Goal: Transaction & Acquisition: Purchase product/service

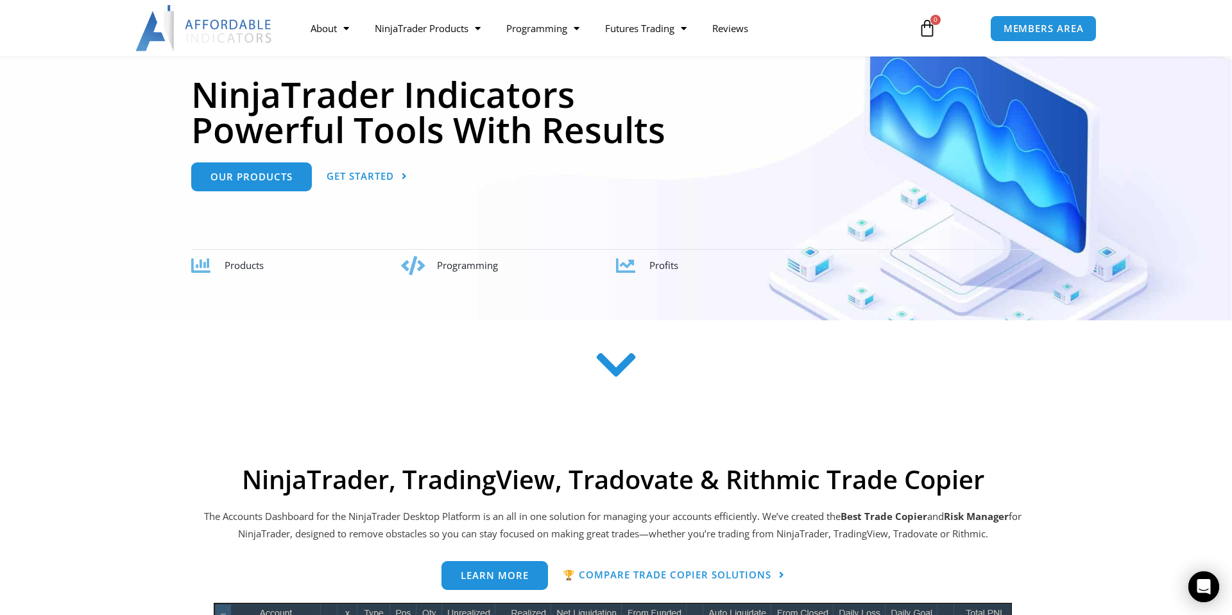
scroll to position [202, 0]
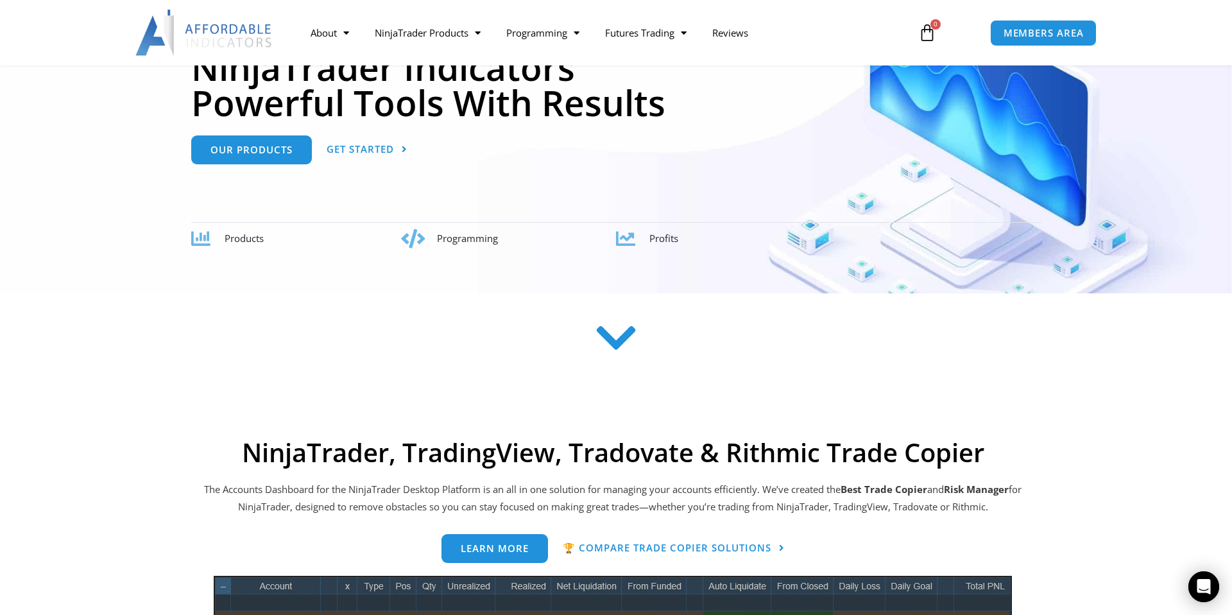
click at [451, 241] on span "Programming" at bounding box center [467, 238] width 61 height 13
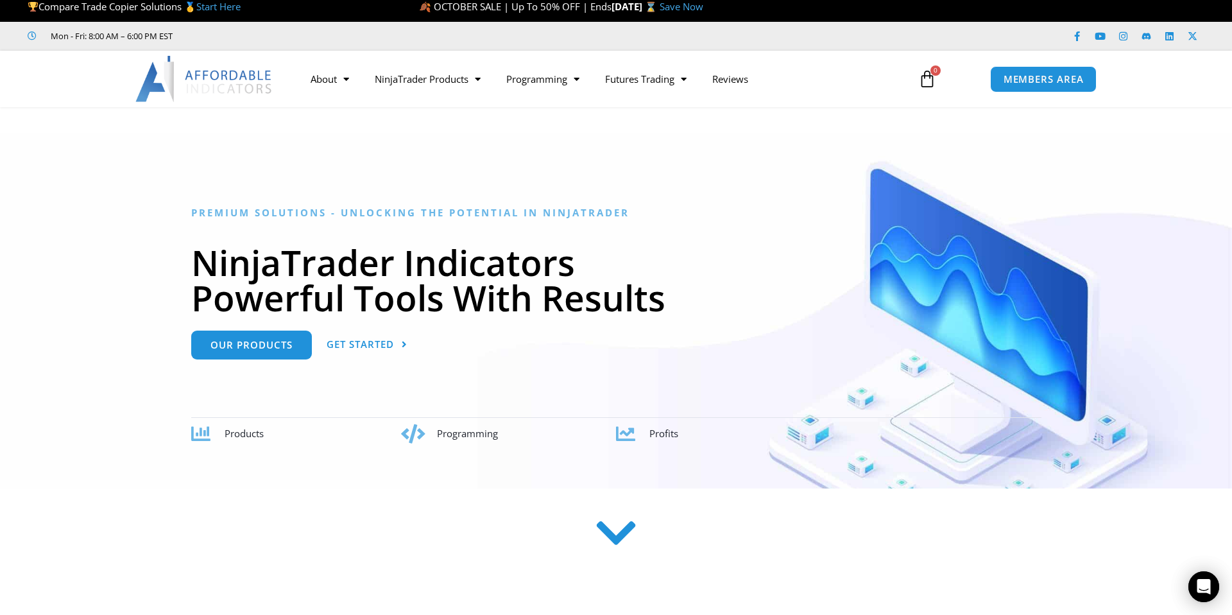
scroll to position [0, 0]
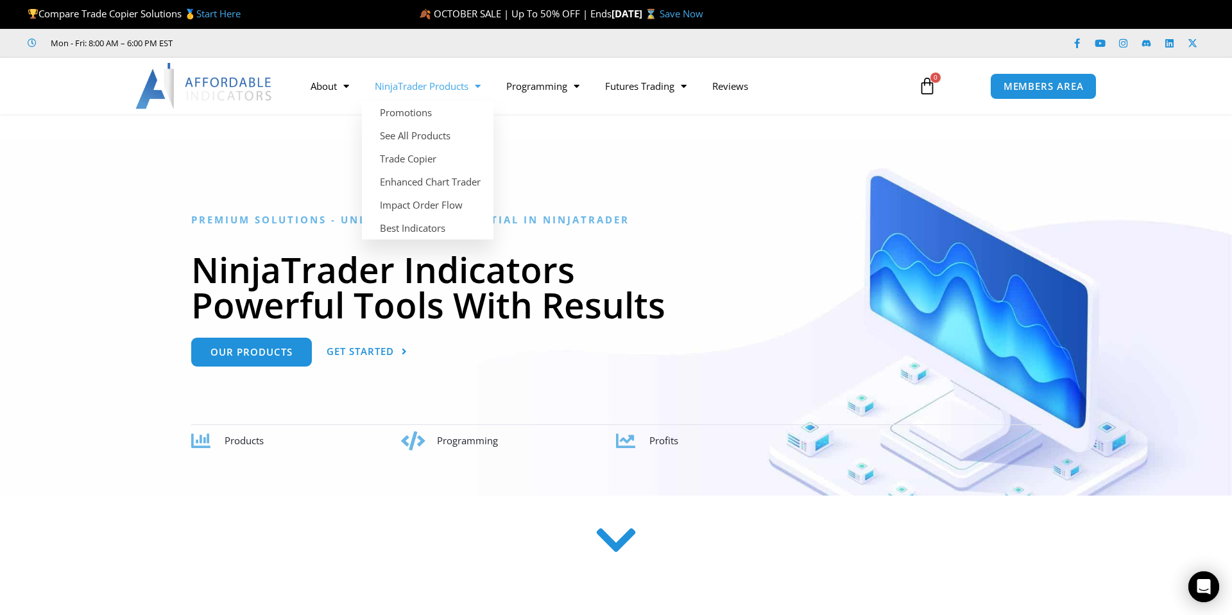
click at [462, 85] on link "NinjaTrader Products" at bounding box center [428, 86] width 132 height 30
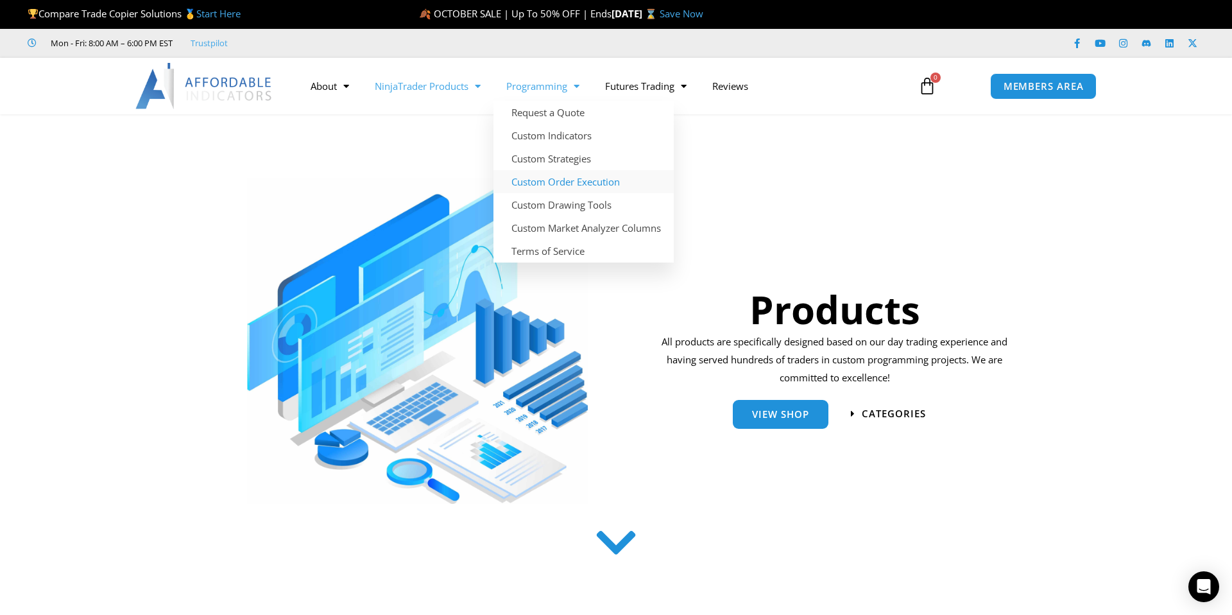
click at [584, 183] on link "Custom Order Execution" at bounding box center [583, 181] width 180 height 23
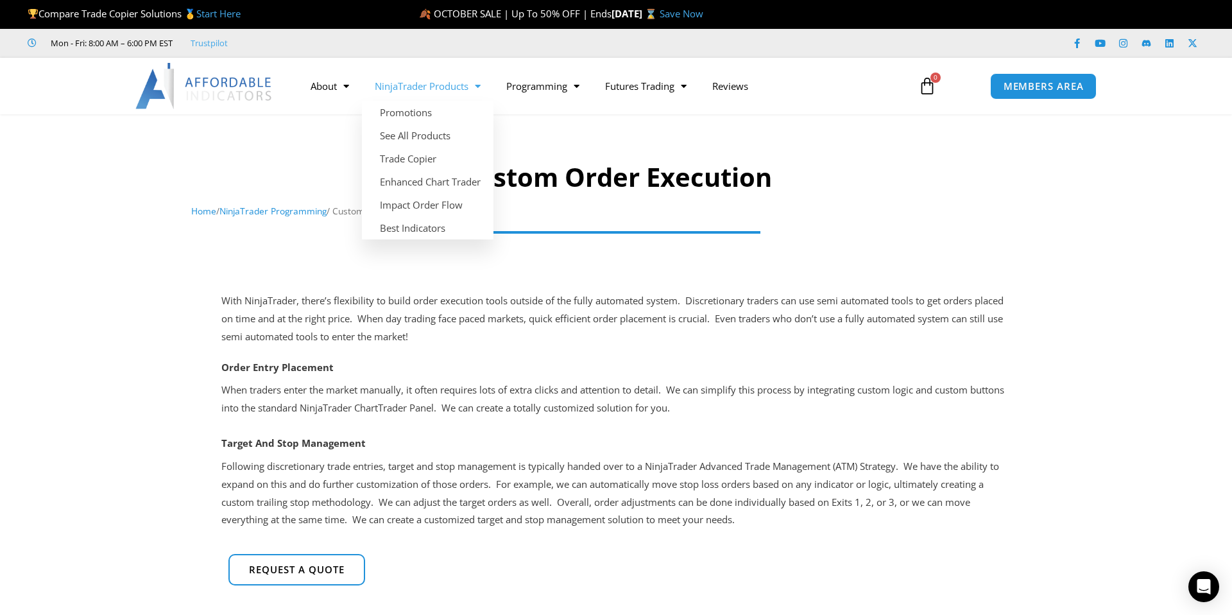
click at [411, 87] on link "NinjaTrader Products" at bounding box center [428, 86] width 132 height 30
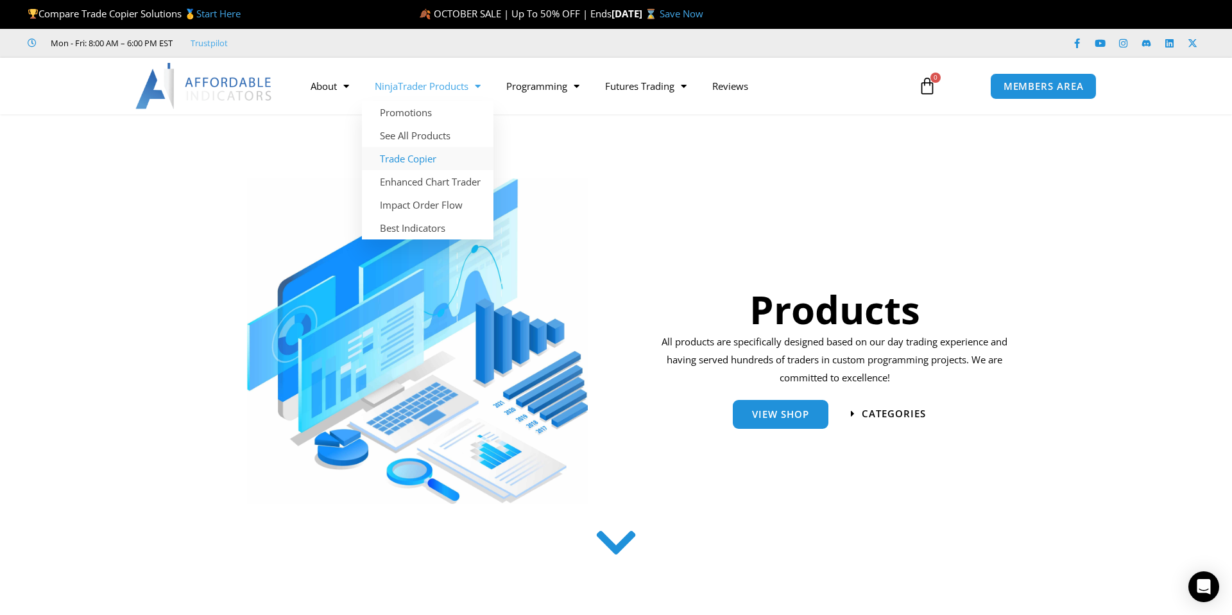
click at [401, 162] on link "Trade Copier" at bounding box center [428, 158] width 132 height 23
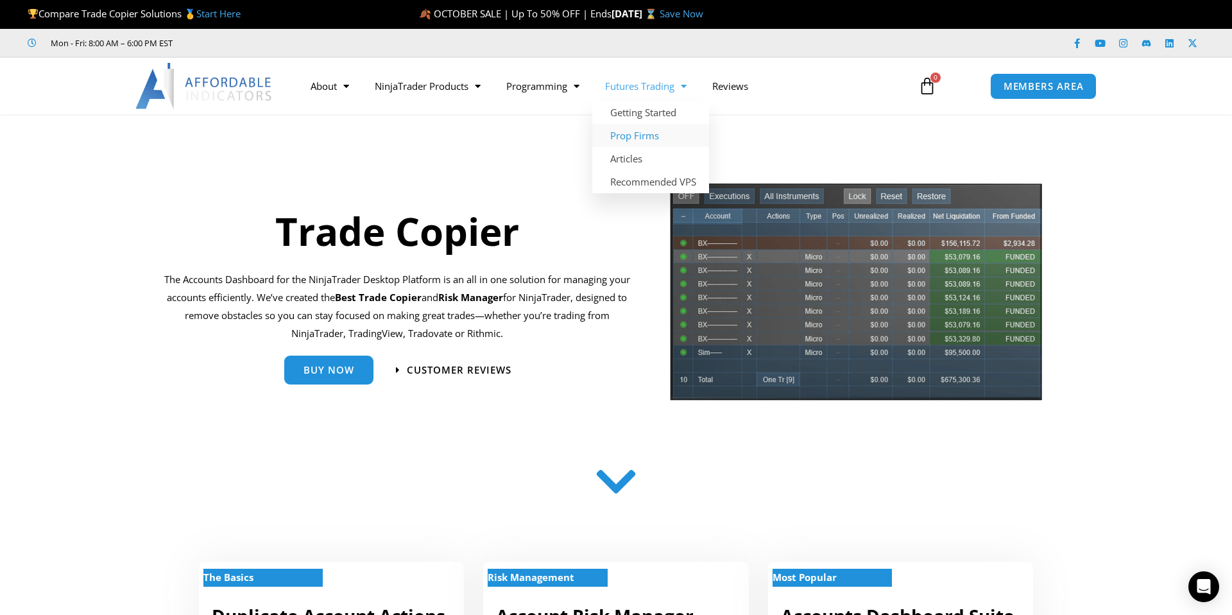
click at [645, 138] on link "Prop Firms" at bounding box center [650, 135] width 117 height 23
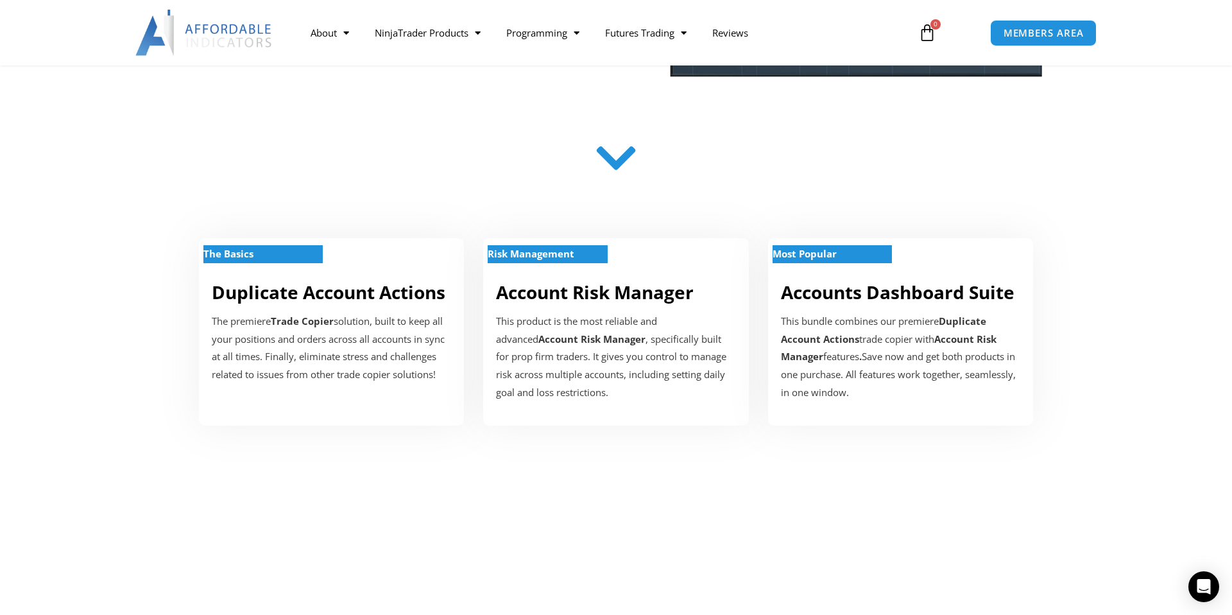
scroll to position [297, 0]
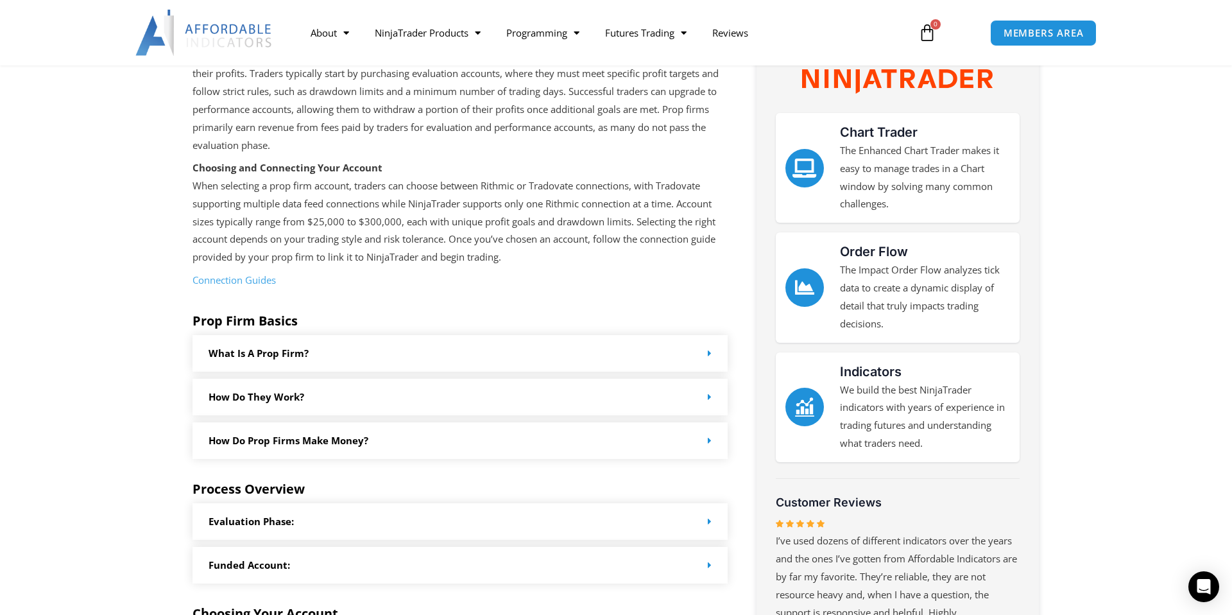
scroll to position [226, 0]
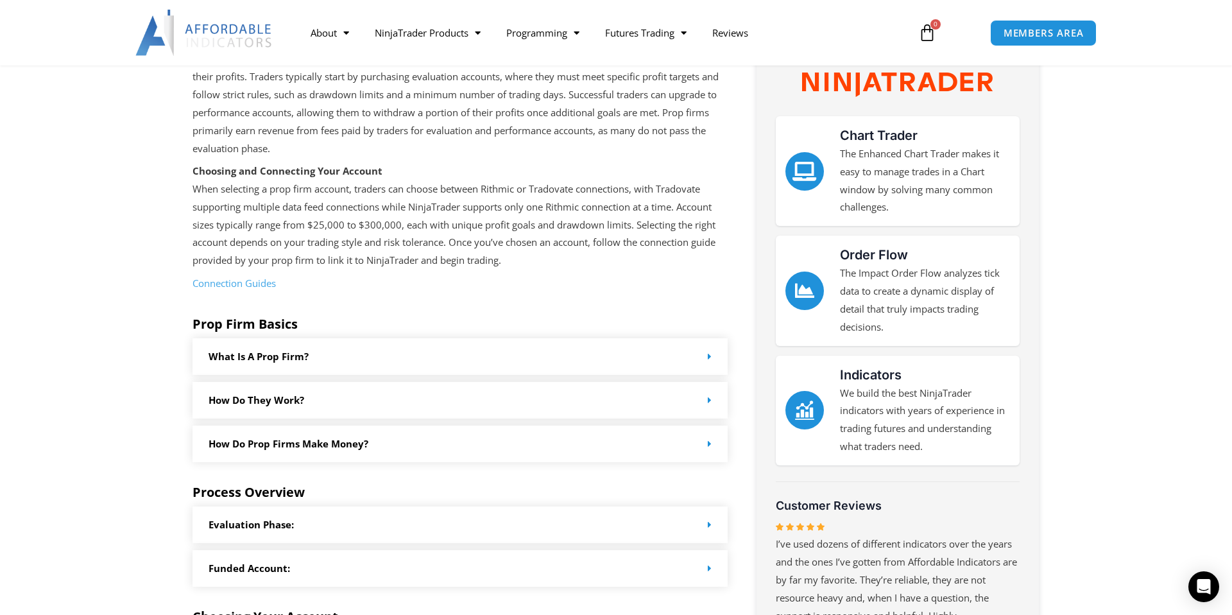
click at [606, 352] on div "What is a prop firm?" at bounding box center [459, 356] width 535 height 37
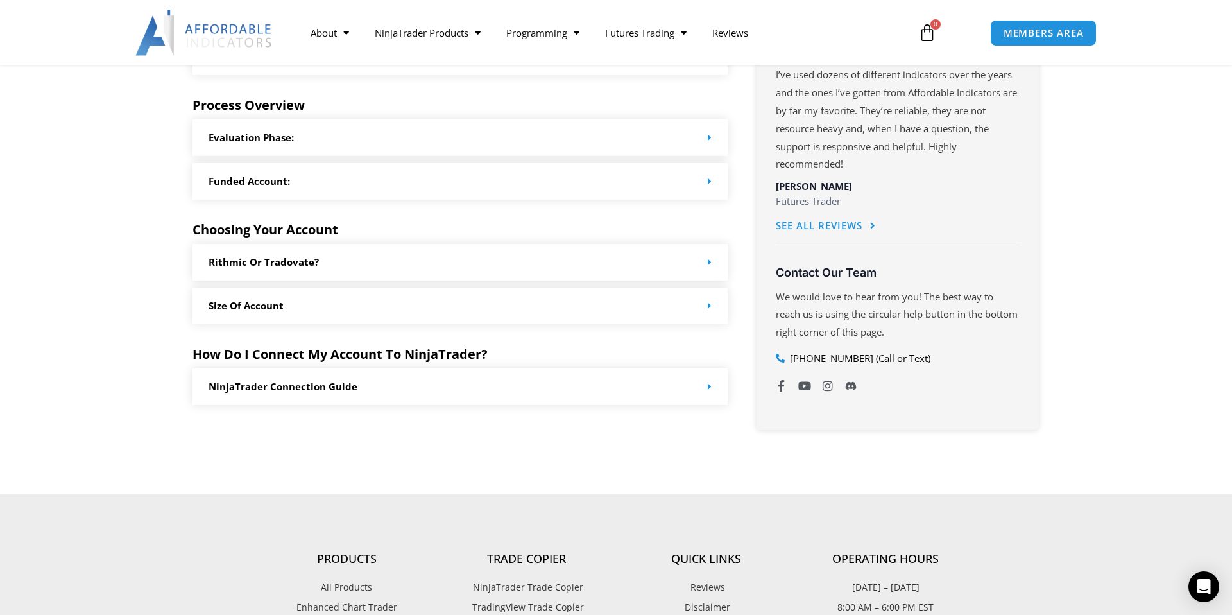
scroll to position [694, 0]
click at [608, 174] on div "Funded Account:" at bounding box center [459, 182] width 535 height 37
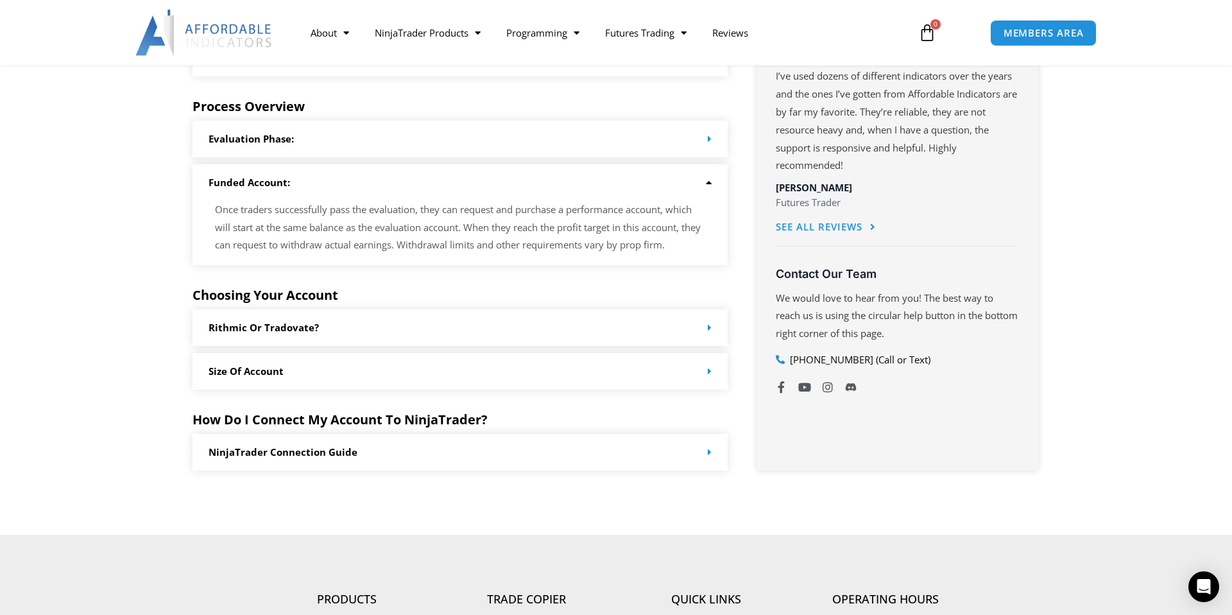
click at [608, 151] on div "Evaluation Phase:" at bounding box center [459, 139] width 535 height 37
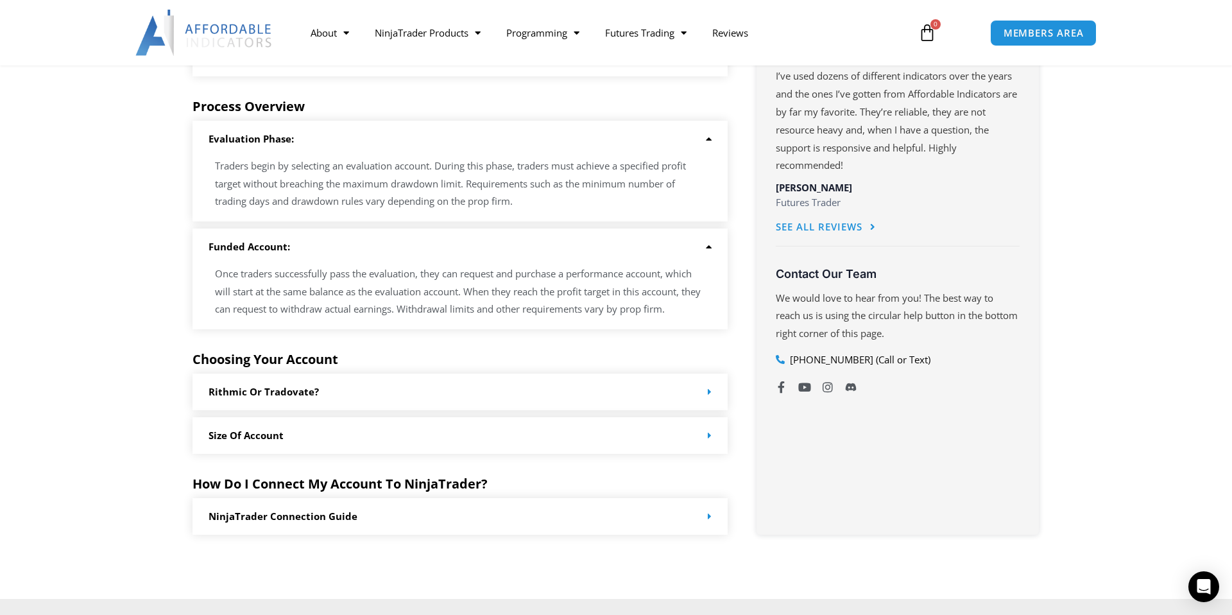
click at [608, 151] on div "Evaluation Phase:" at bounding box center [459, 139] width 535 height 37
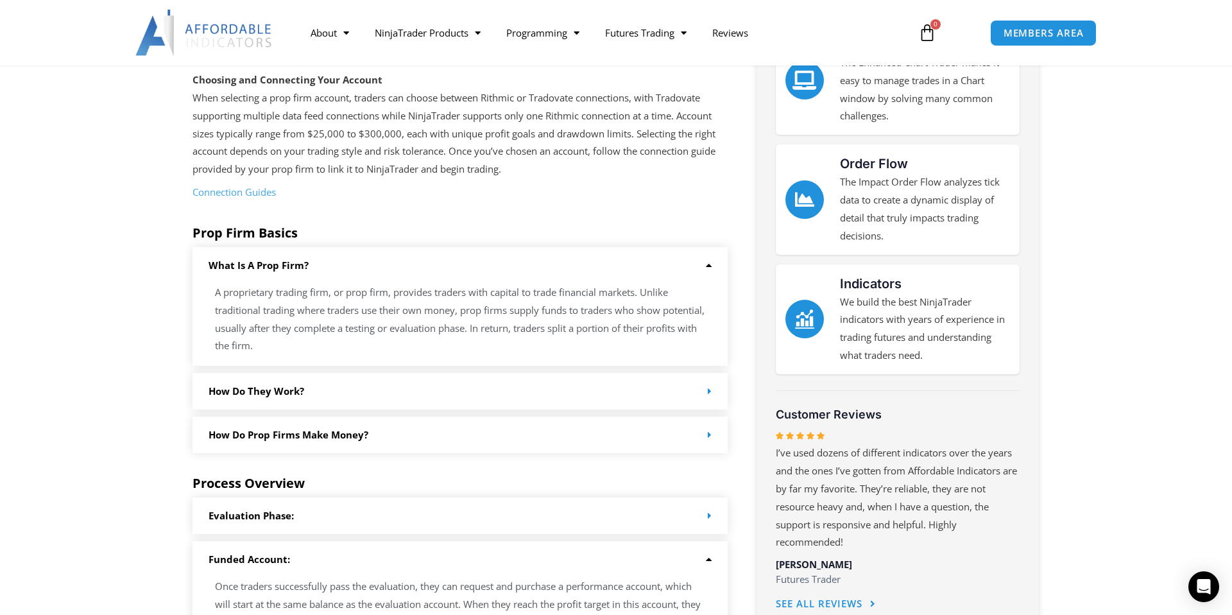
scroll to position [0, 0]
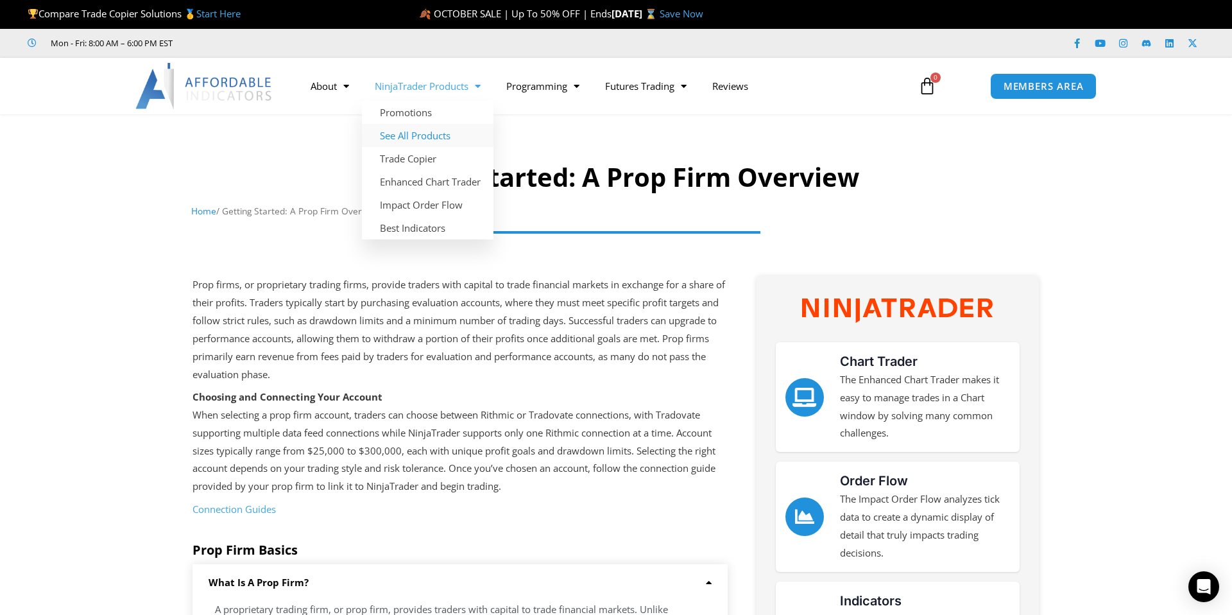
click at [407, 135] on link "See All Products" at bounding box center [428, 135] width 132 height 23
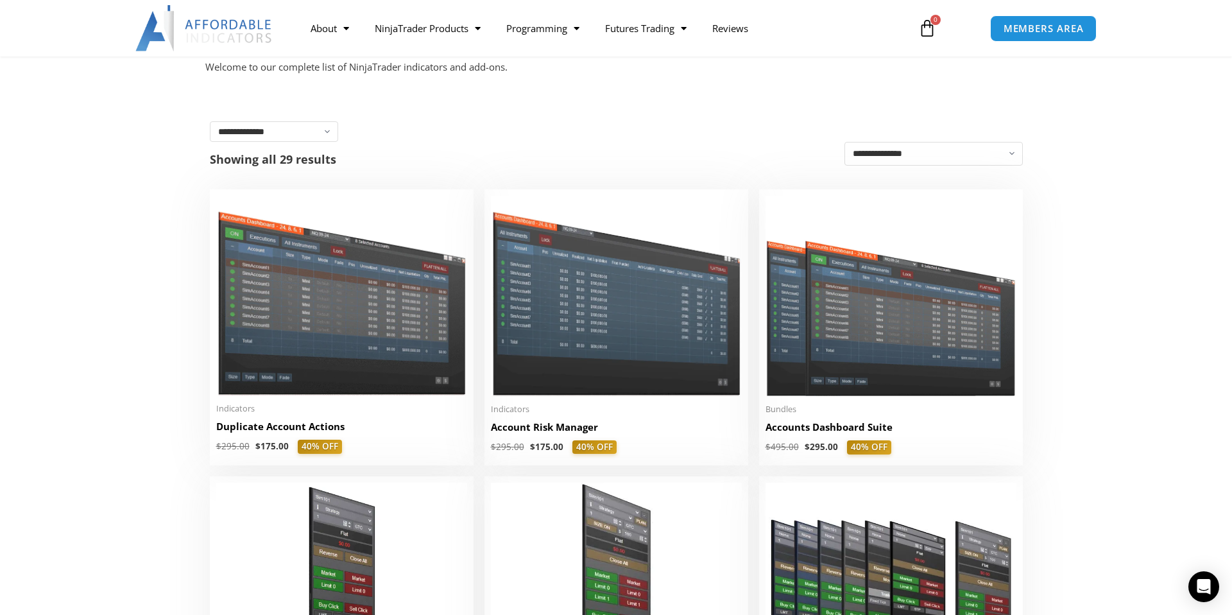
scroll to position [296, 0]
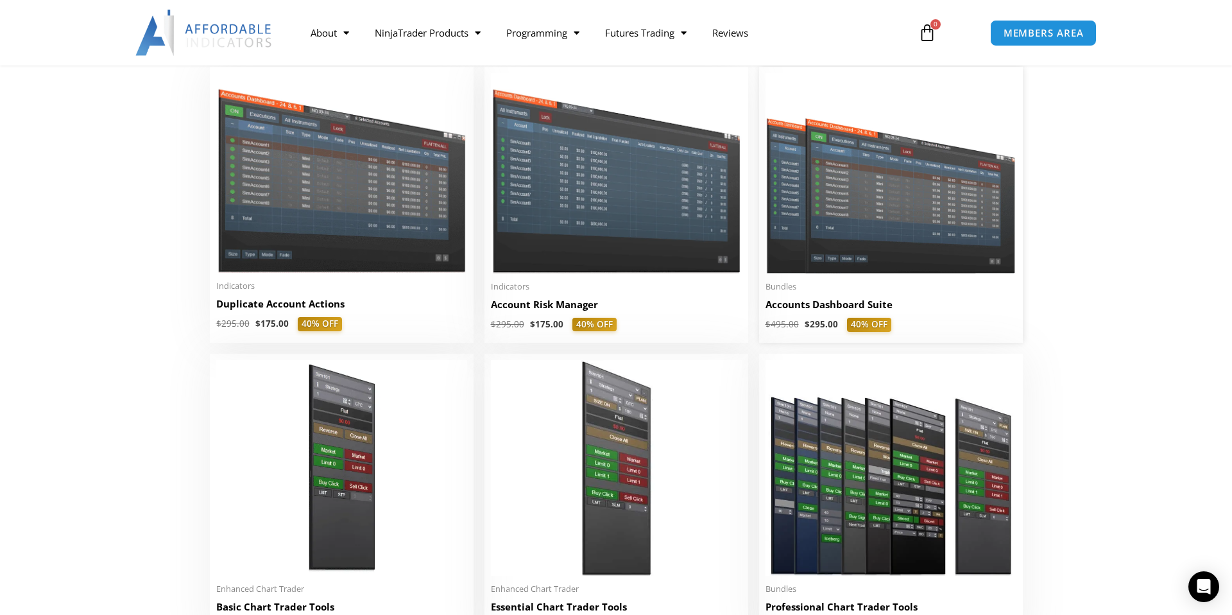
click at [868, 236] on img at bounding box center [890, 173] width 251 height 200
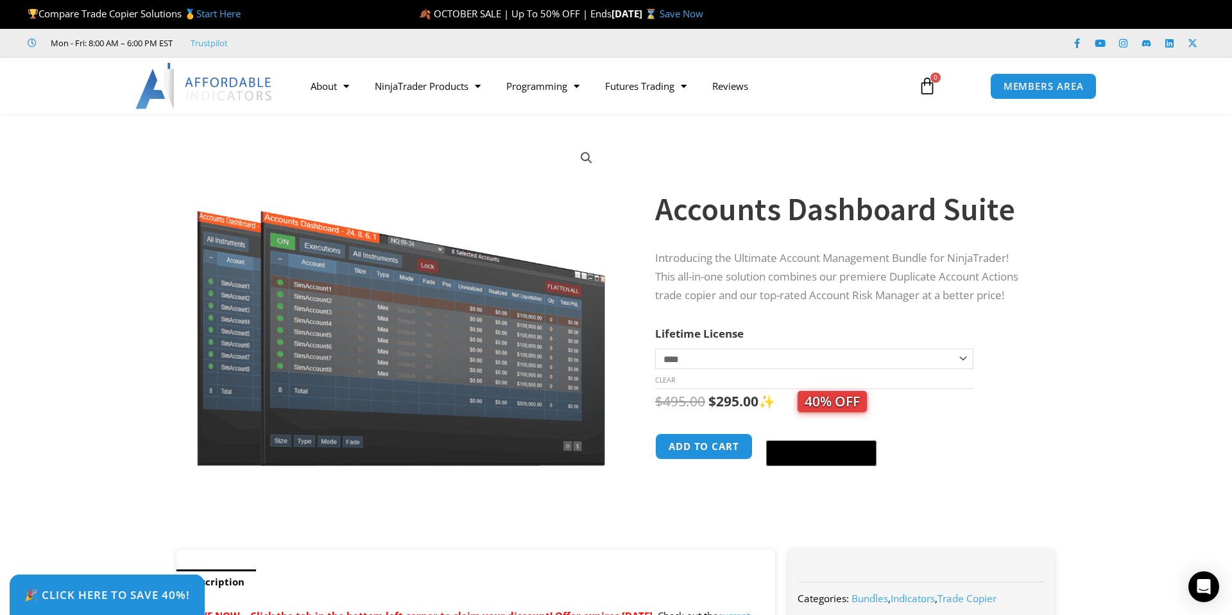
click at [959, 357] on select "**********" at bounding box center [814, 358] width 318 height 21
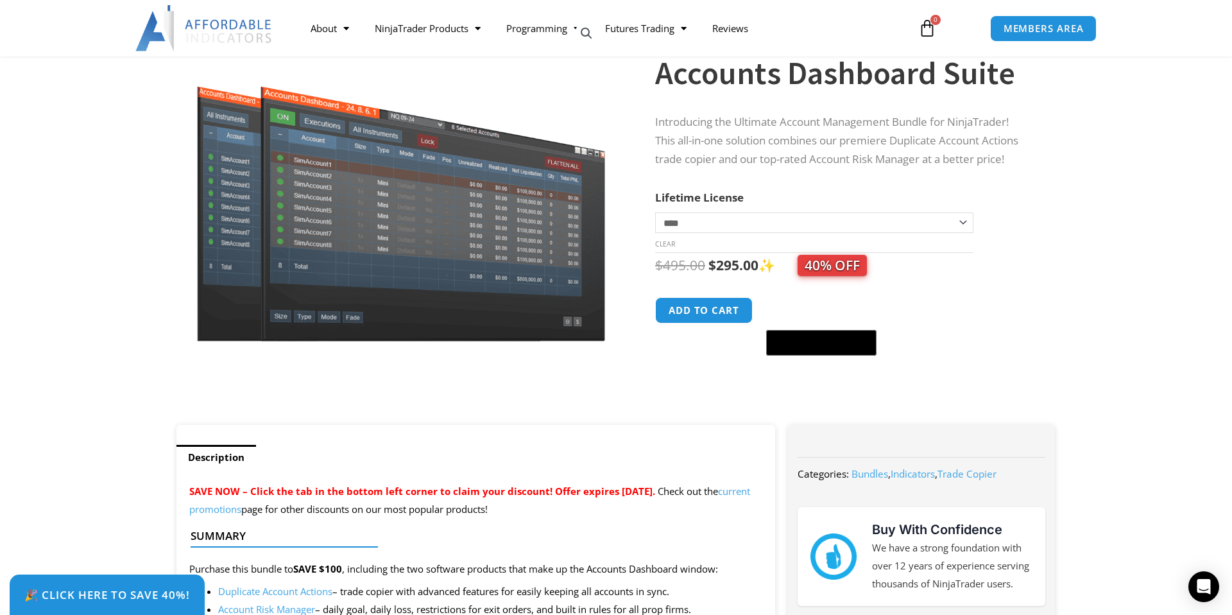
scroll to position [128, 0]
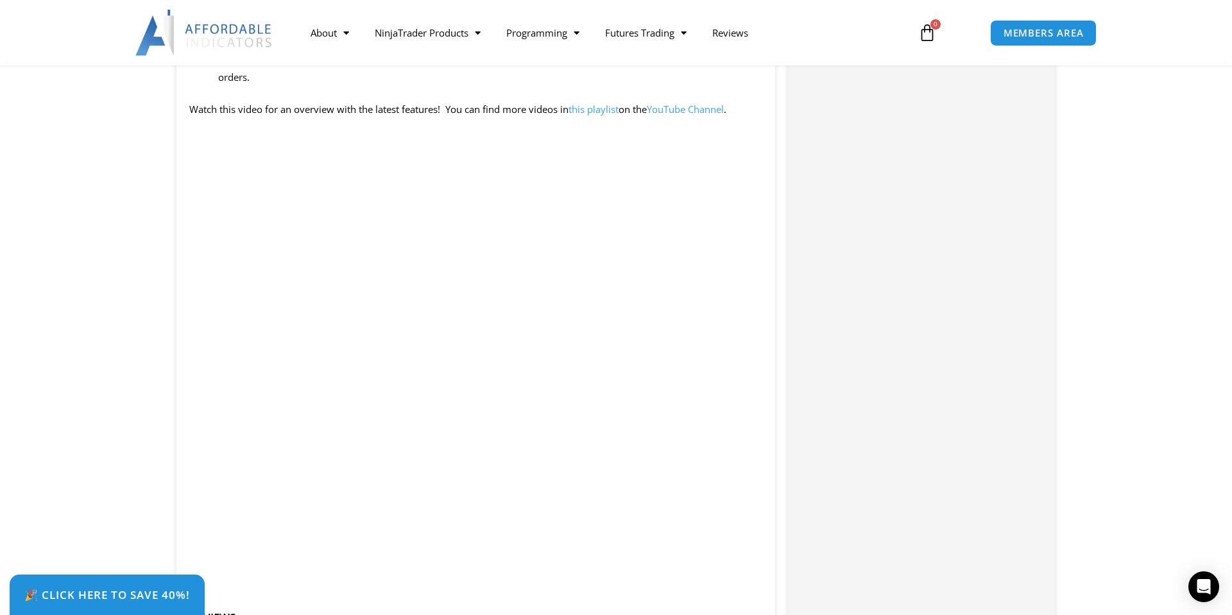
scroll to position [1338, 0]
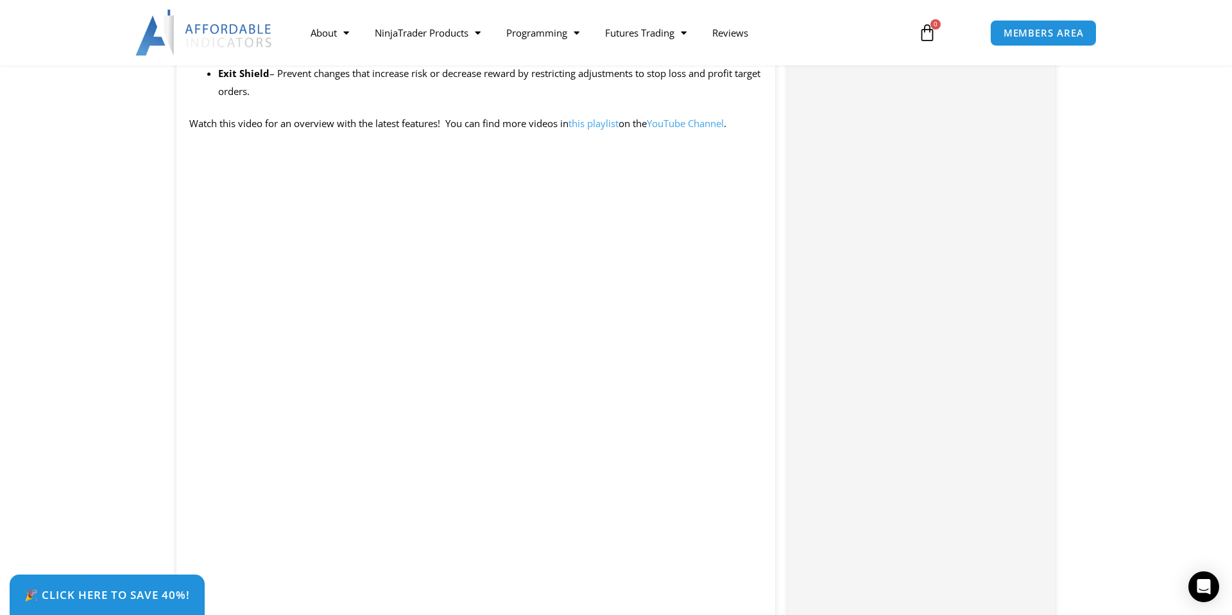
click at [744, 579] on div "🎉 Click Here to save 40%!" at bounding box center [626, 594] width 1232 height 40
click at [742, 581] on div "🎉 Click Here to save 40%!" at bounding box center [626, 594] width 1232 height 40
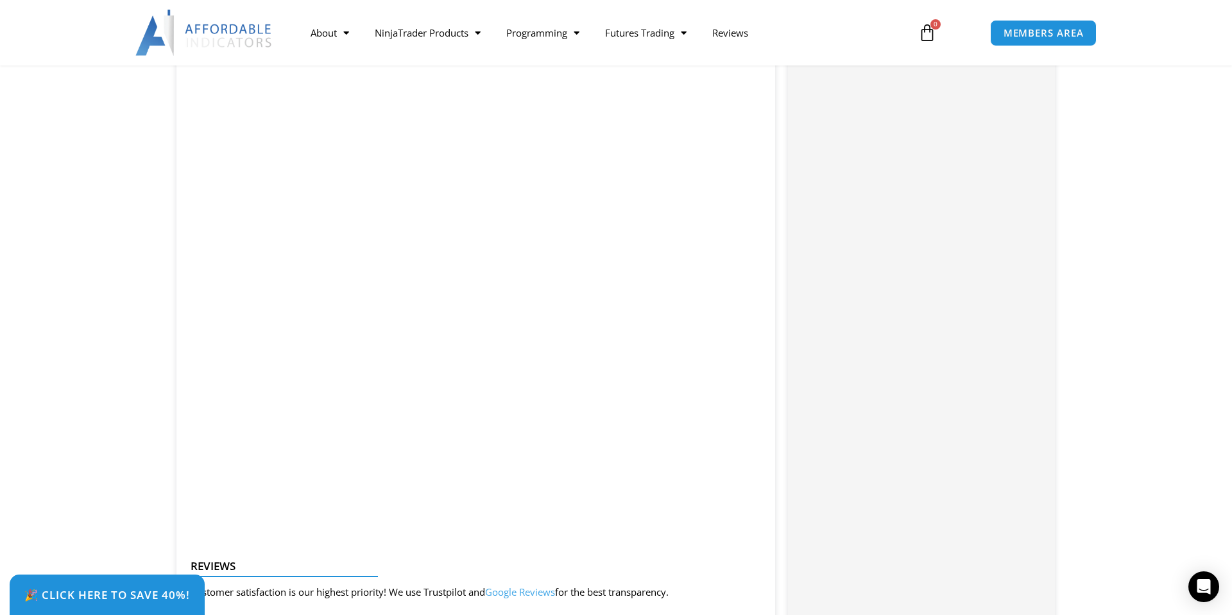
scroll to position [1422, 0]
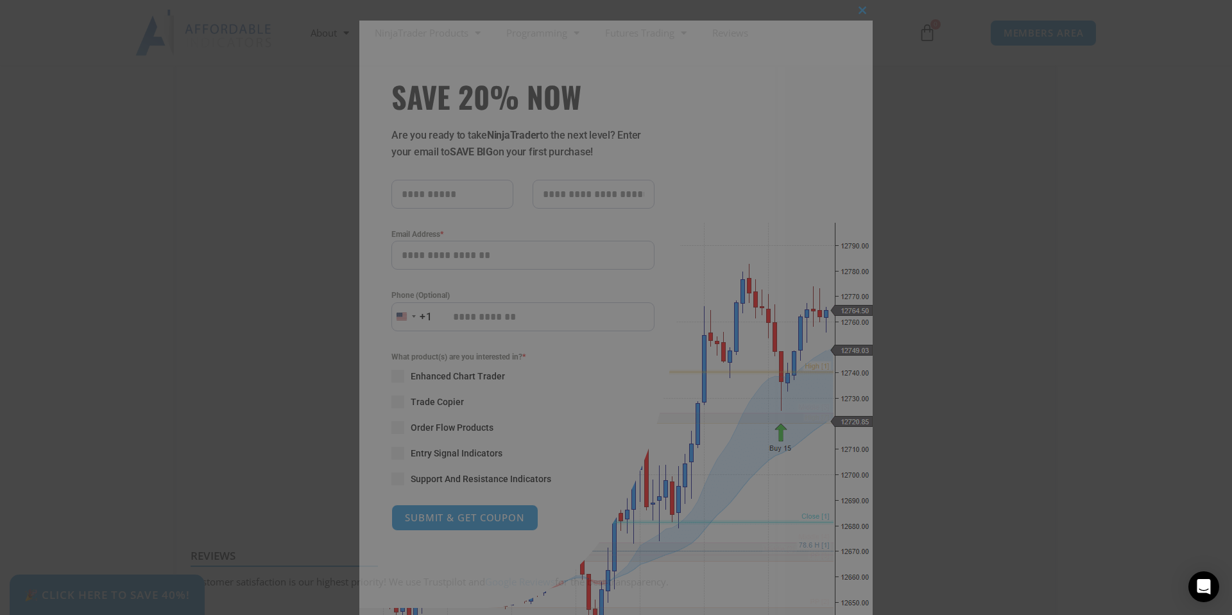
click at [459, 197] on input "SAVE 20% NOW popup" at bounding box center [452, 194] width 122 height 29
type input "******"
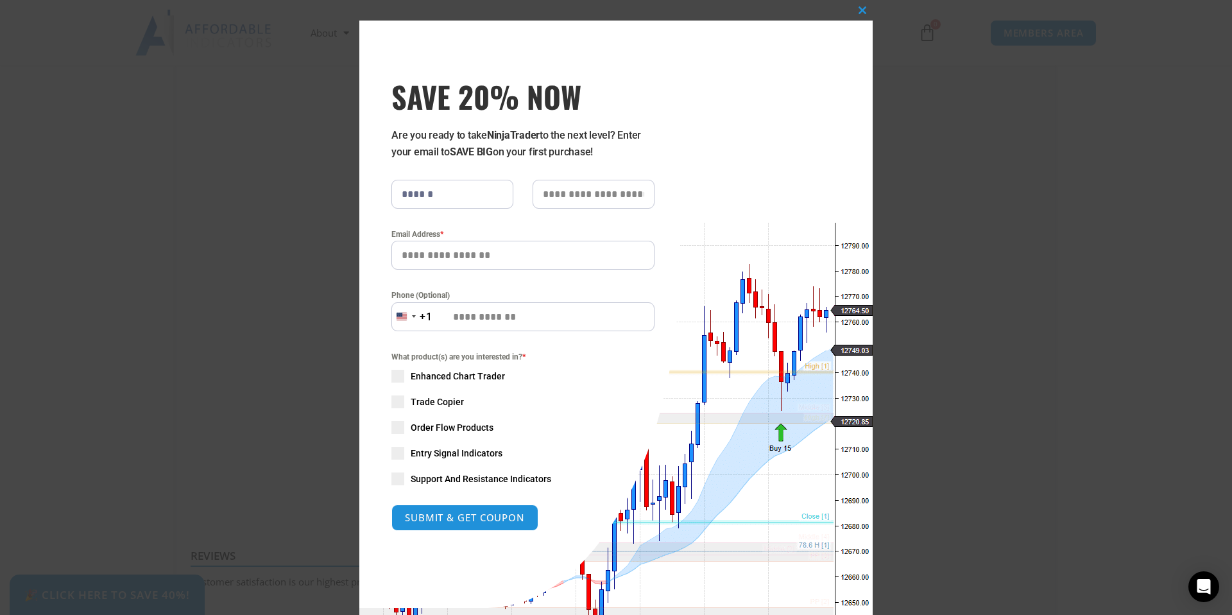
type input "********"
type input "**********"
click at [568, 249] on input "**********" at bounding box center [522, 255] width 263 height 29
type input "**********"
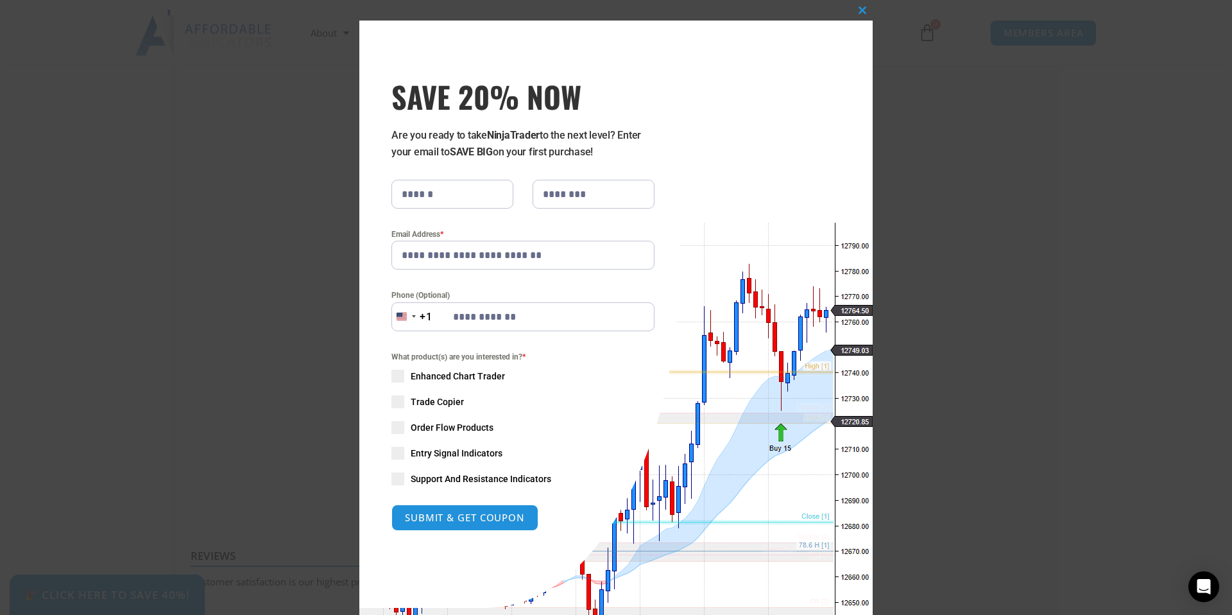
click at [389, 380] on div "What product(s) are you interested in? * Enhanced Chart Trader Trade Copier Ord…" at bounding box center [523, 417] width 282 height 135
click at [402, 380] on span "SAVE 20% NOW popup" at bounding box center [397, 376] width 13 height 13
click at [398, 400] on span "SAVE 20% NOW popup" at bounding box center [397, 401] width 13 height 13
click at [401, 427] on span "SAVE 20% NOW popup" at bounding box center [397, 427] width 13 height 13
click at [398, 447] on span "SAVE 20% NOW popup" at bounding box center [397, 453] width 13 height 13
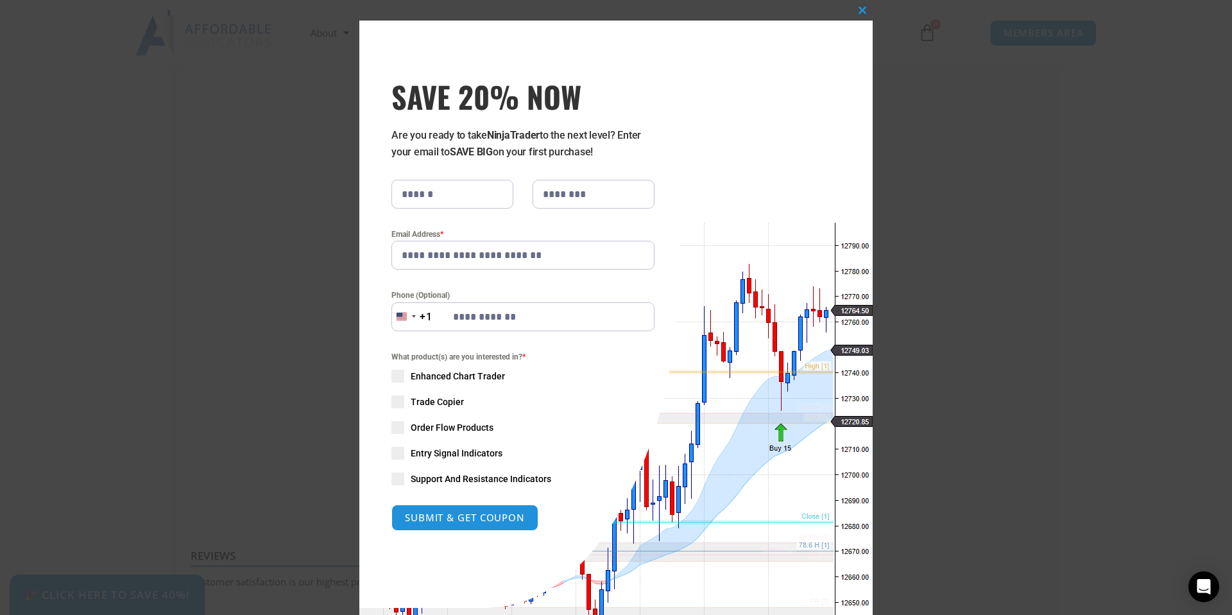
click at [399, 456] on span "SAVE 20% NOW popup" at bounding box center [397, 453] width 13 height 13
click at [396, 477] on span "SAVE 20% NOW popup" at bounding box center [397, 478] width 13 height 13
click at [444, 519] on button "SUBMIT & GET COUPON" at bounding box center [465, 518] width 155 height 28
type input "**********"
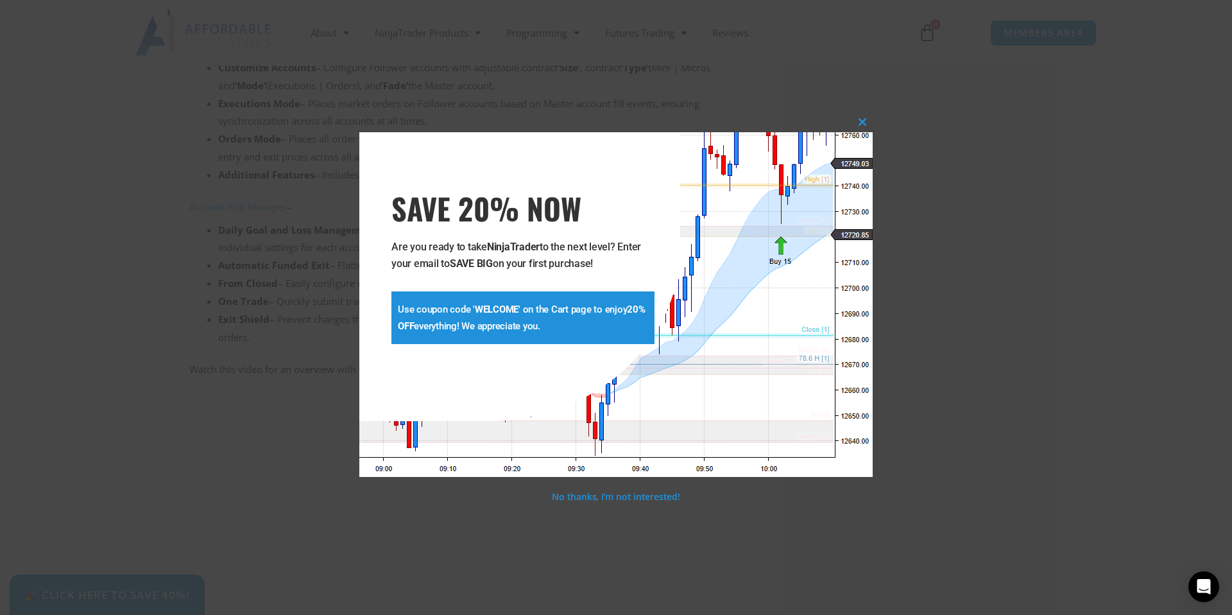
scroll to position [1100, 0]
click at [860, 120] on span "SAVE 20% NOW popup" at bounding box center [862, 122] width 21 height 8
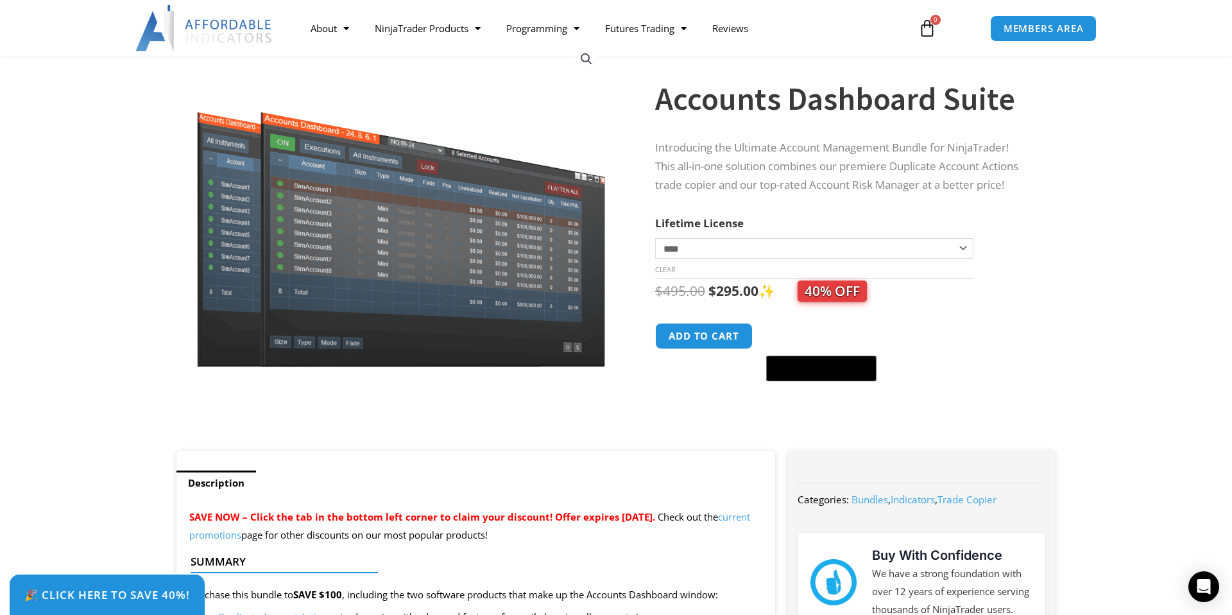
scroll to position [107, 0]
click at [837, 296] on span "40% OFF" at bounding box center [831, 291] width 69 height 21
click at [706, 336] on button "Add to cart" at bounding box center [703, 337] width 103 height 28
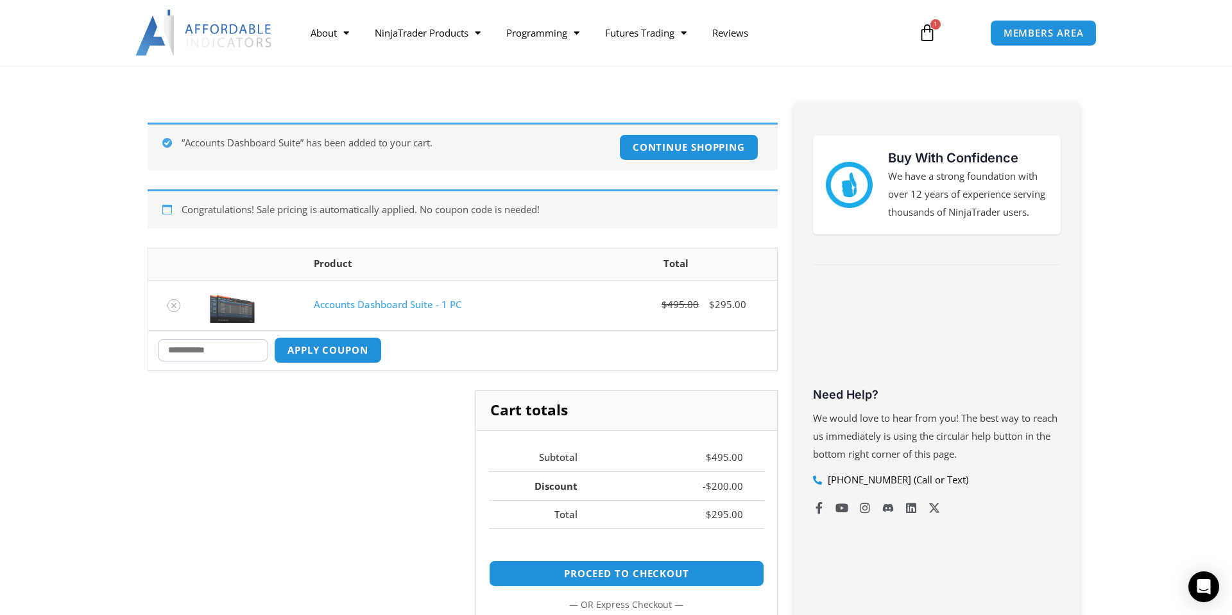
scroll to position [171, 0]
click at [232, 355] on input "Coupon:" at bounding box center [213, 349] width 110 height 22
type input "*******"
click at [321, 346] on button "Apply coupon" at bounding box center [327, 350] width 113 height 28
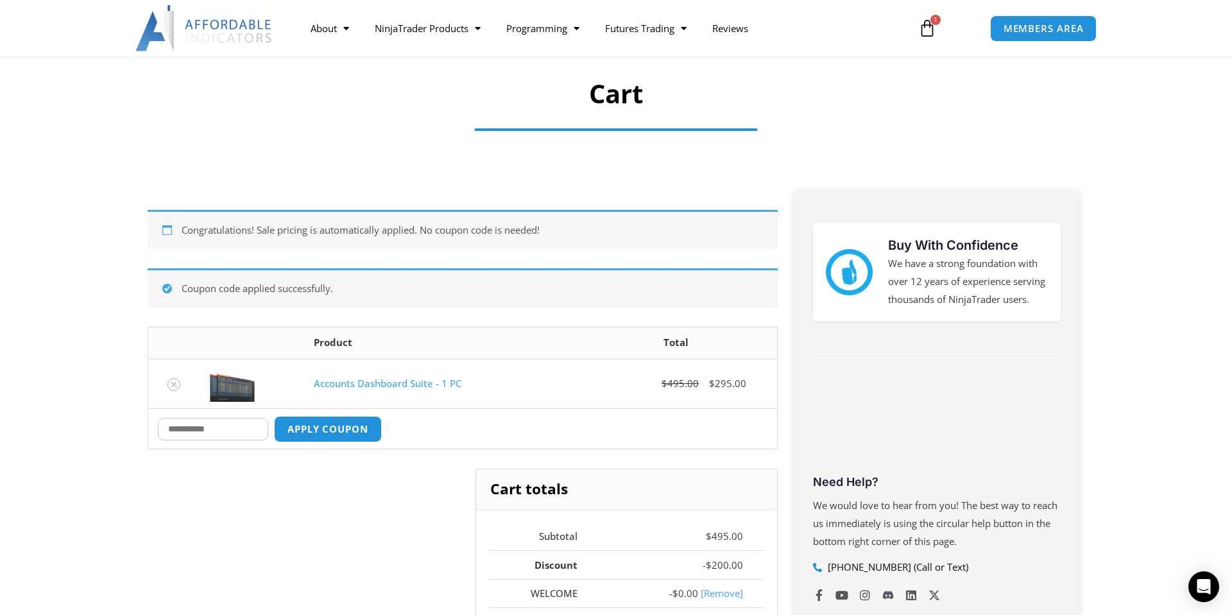
scroll to position [0, 0]
